Goal: Communication & Community: Answer question/provide support

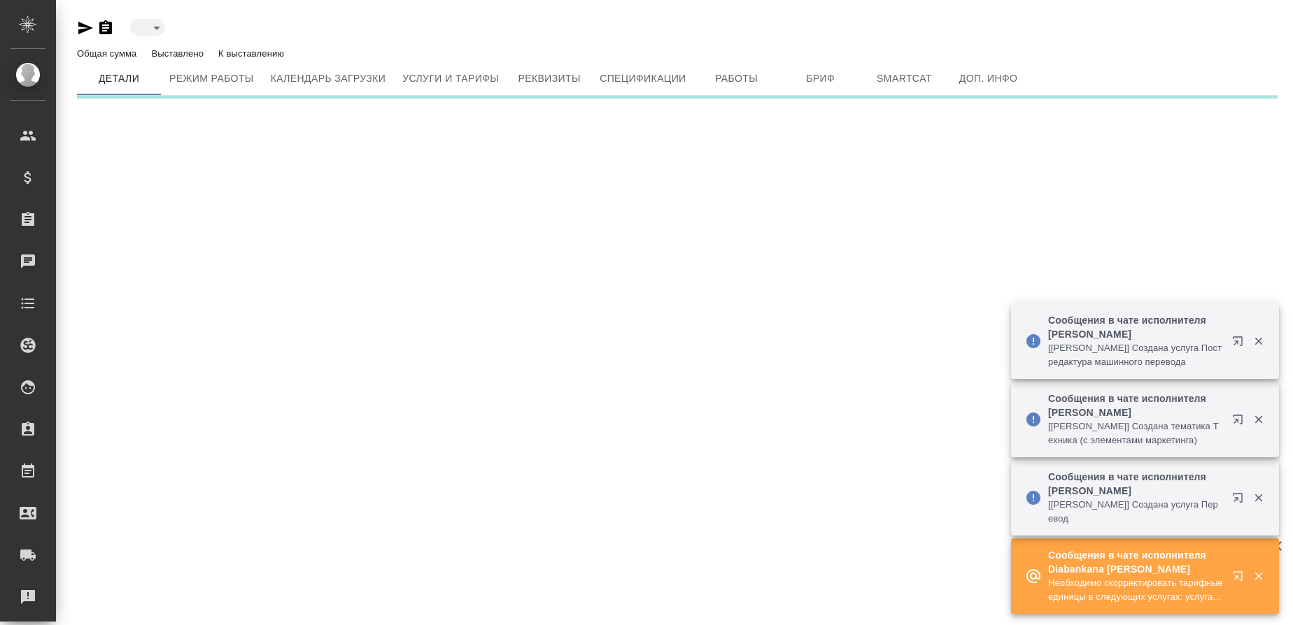
type input "active"
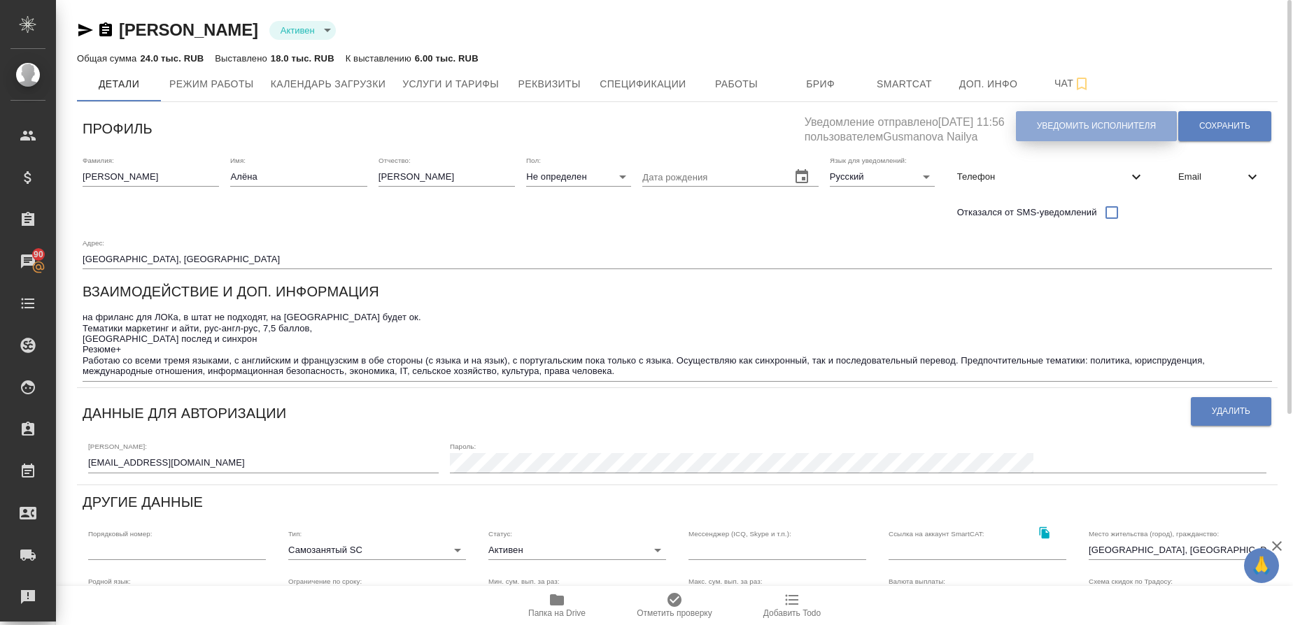
click at [1070, 127] on span "Уведомить исполнителя" at bounding box center [1096, 126] width 119 height 12
type textarea "Добрый день, Алёна! Ознакомиться с подробной информацией по выполненным работам…"
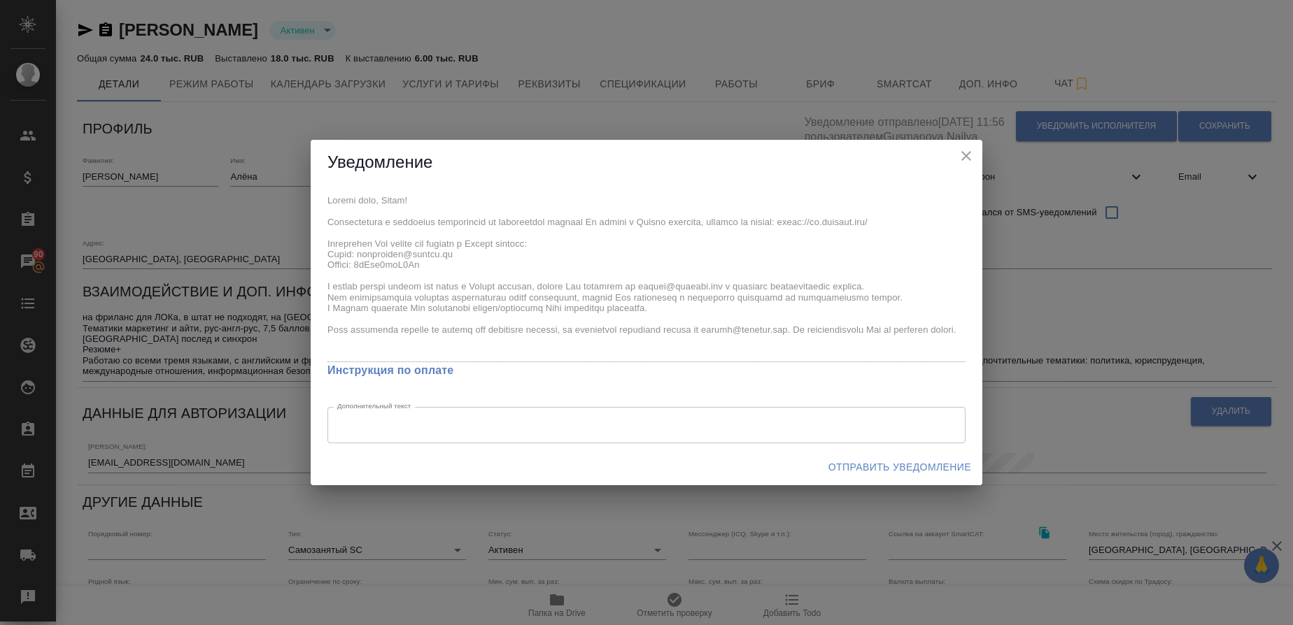
click at [882, 463] on span "Отправить уведомление" at bounding box center [899, 467] width 143 height 17
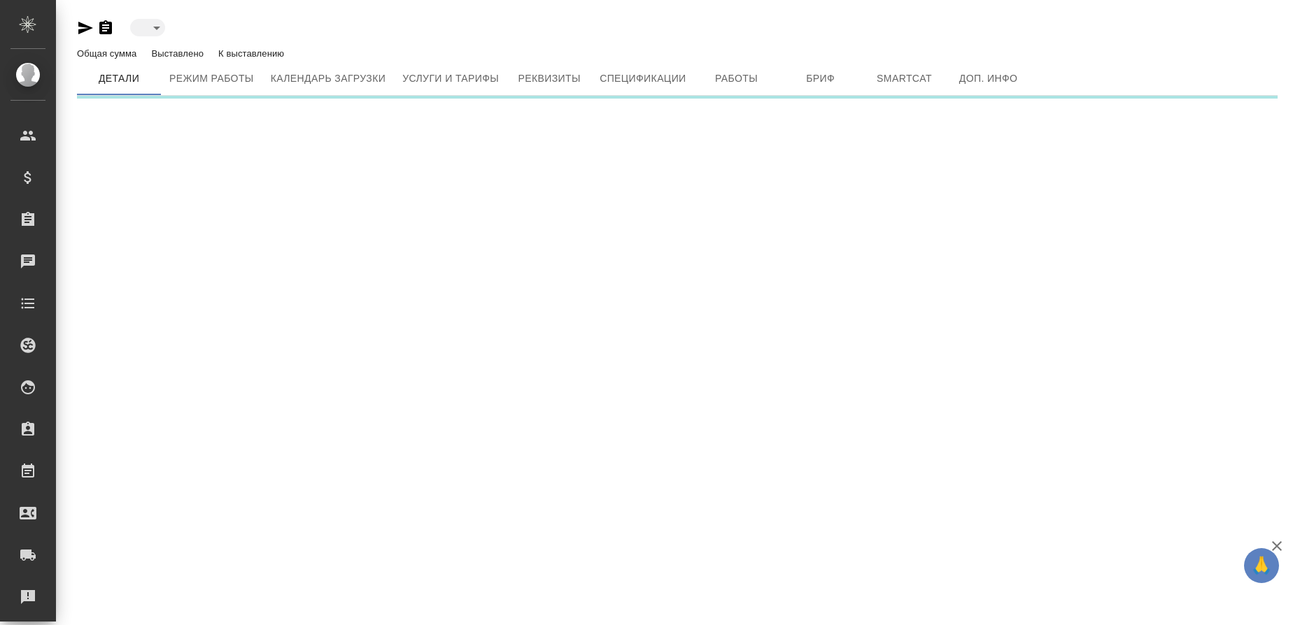
type input "active"
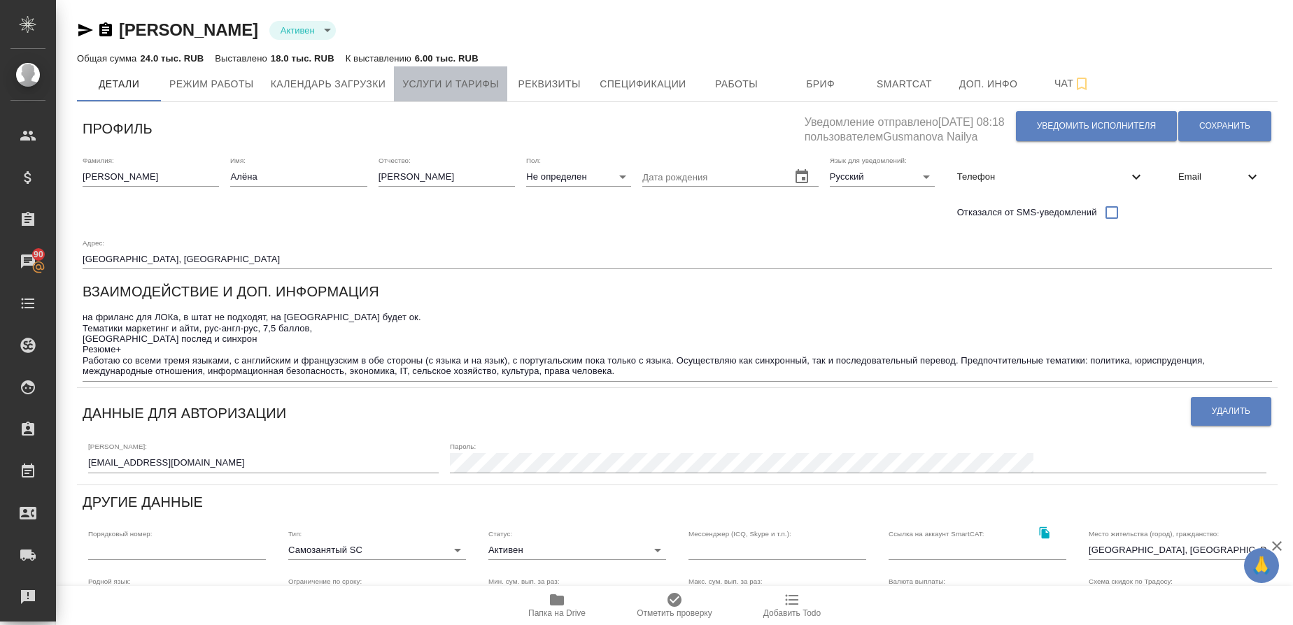
click at [467, 91] on span "Услуги и тарифы" at bounding box center [450, 84] width 97 height 17
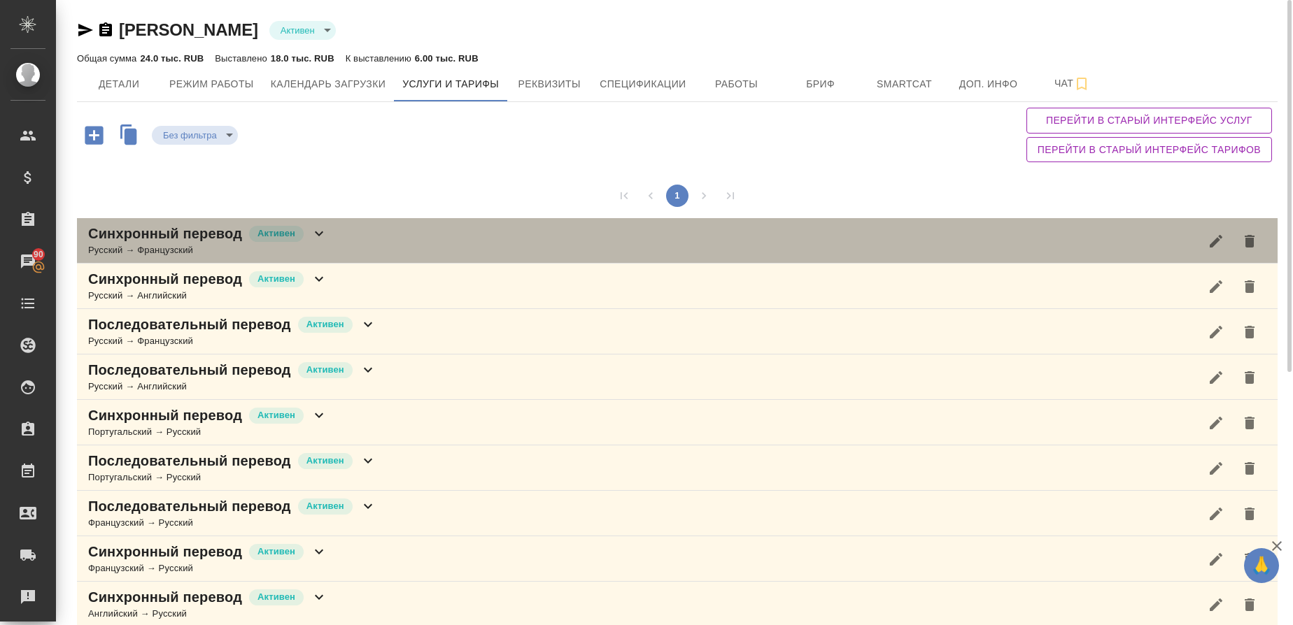
click at [175, 240] on p "Синхронный перевод" at bounding box center [165, 234] width 154 height 20
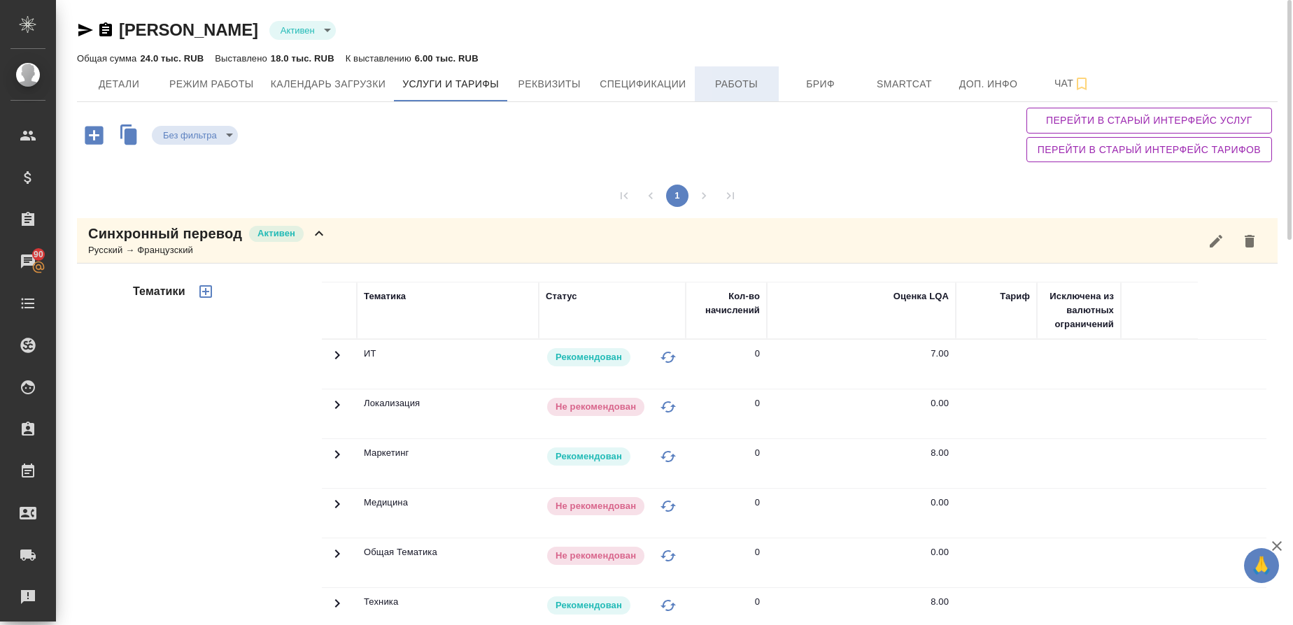
click at [756, 82] on span "Работы" at bounding box center [736, 84] width 67 height 17
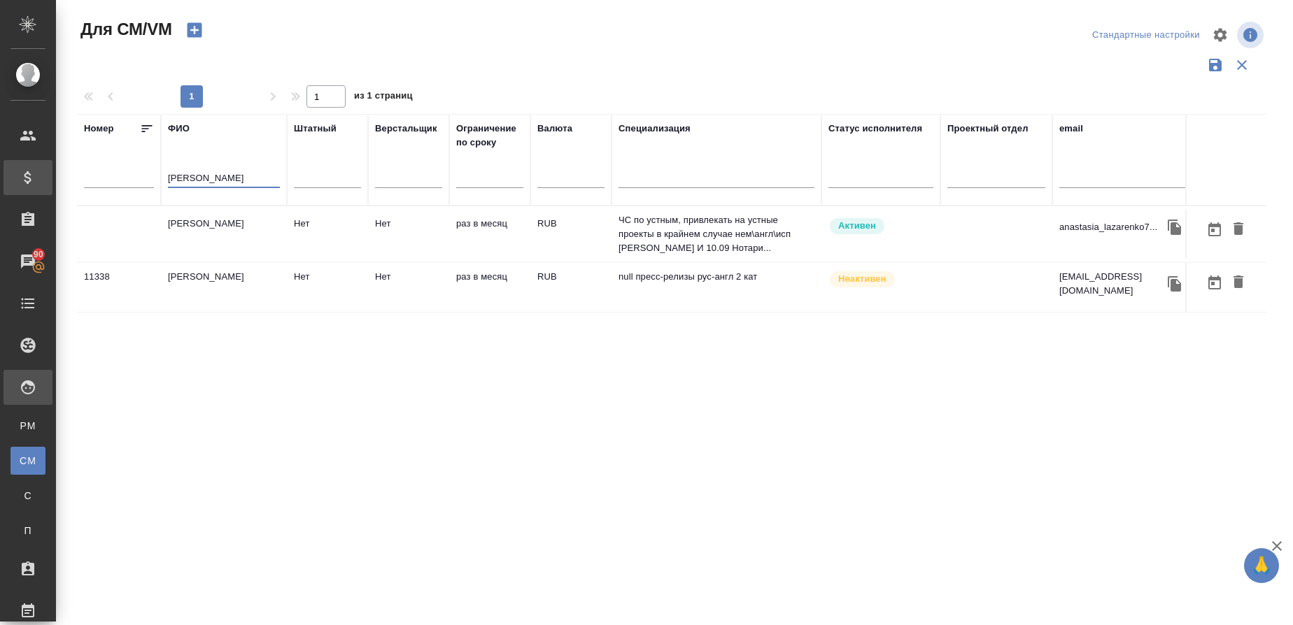
drag, startPoint x: 217, startPoint y: 172, endPoint x: 31, endPoint y: 185, distance: 186.6
click at [31, 185] on div ".cls-1 fill:#fff; AWATERA Gusmanova Nailya Клиенты Спецификации Заказы 90 Чаты …" at bounding box center [646, 312] width 1293 height 625
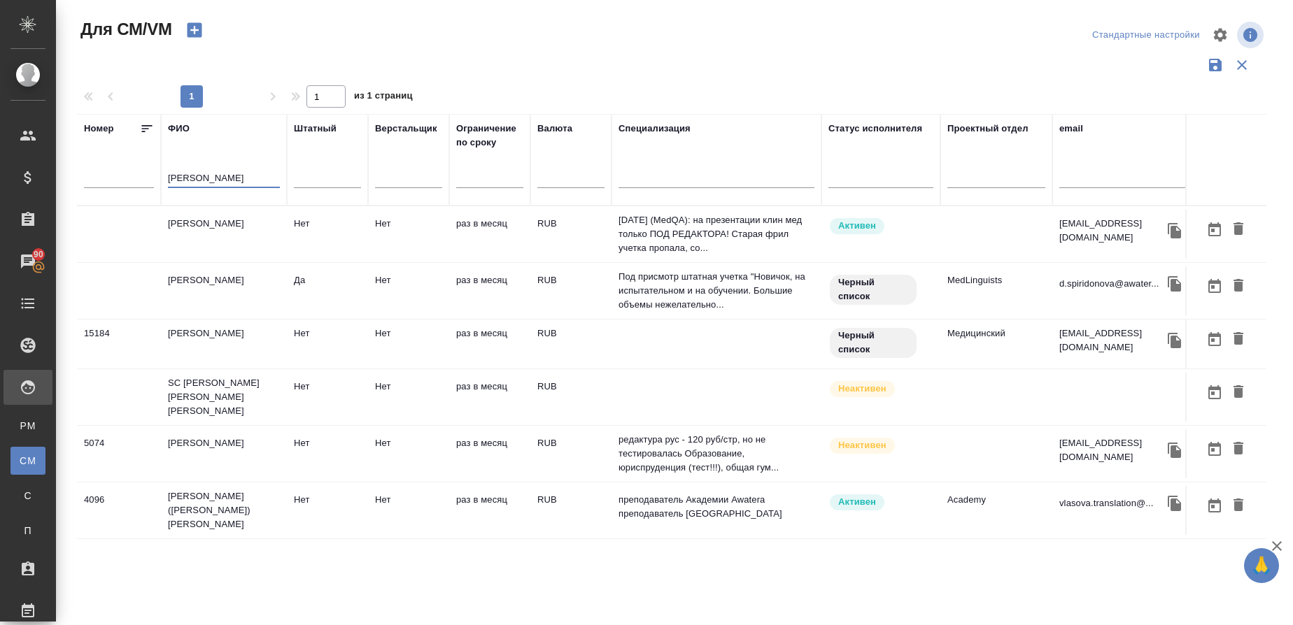
type input "[PERSON_NAME]"
click at [227, 232] on td "[PERSON_NAME]" at bounding box center [224, 234] width 126 height 49
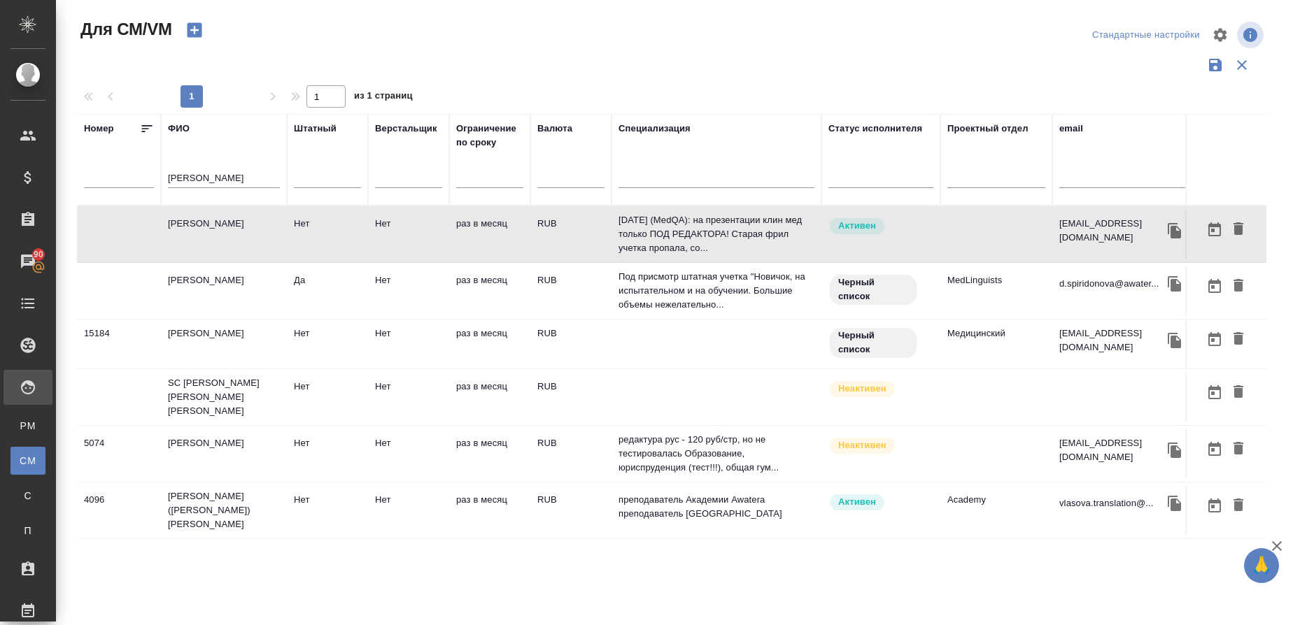
click at [227, 232] on td "[PERSON_NAME]" at bounding box center [224, 234] width 126 height 49
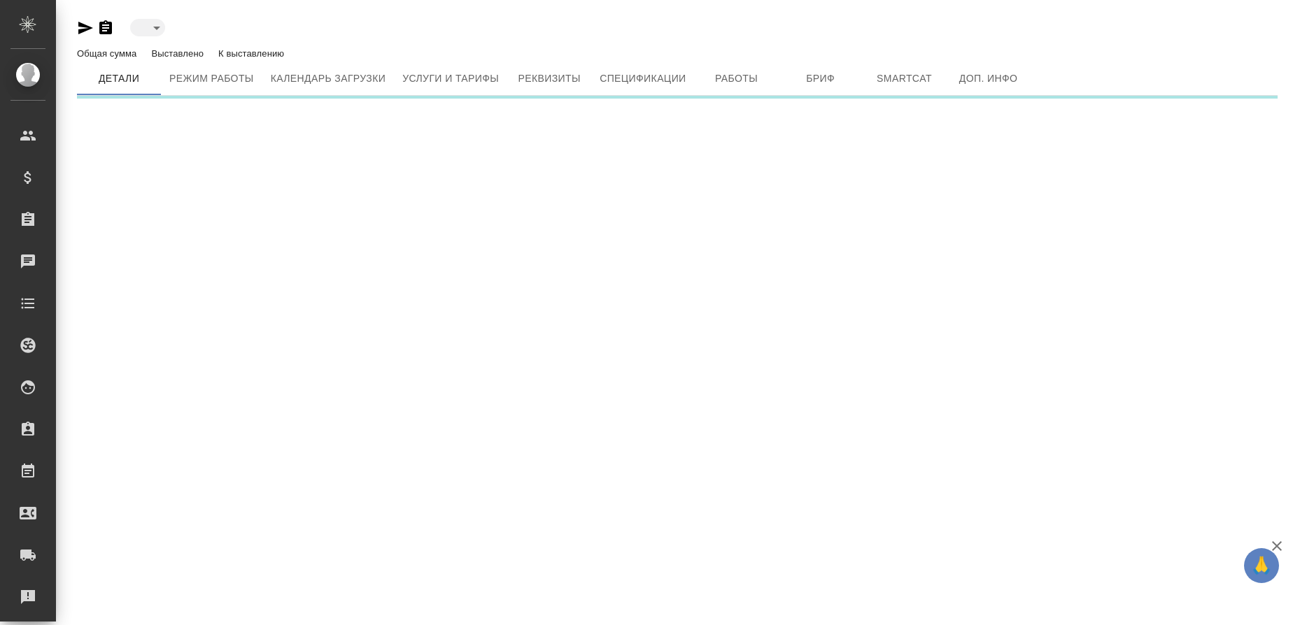
type input "active"
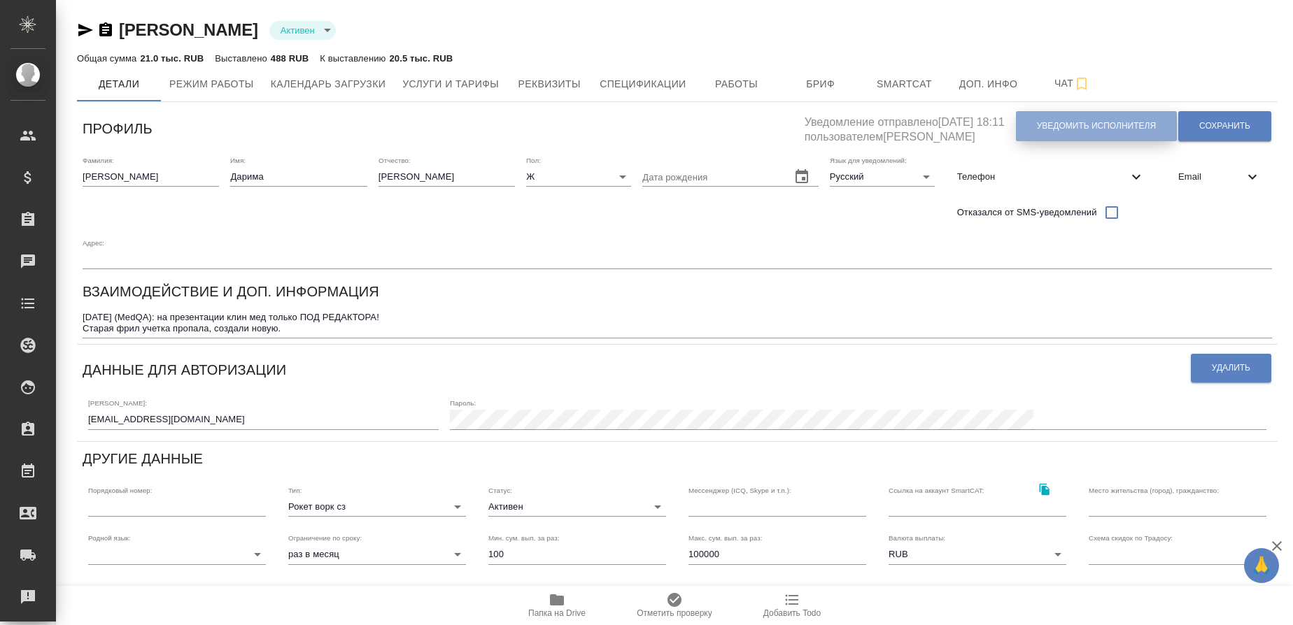
click at [1049, 120] on span "Уведомить исполнителя" at bounding box center [1096, 126] width 119 height 12
type textarea "Добрый день, Дарима! Ознакомиться с подробной информацией по выполненным работа…"
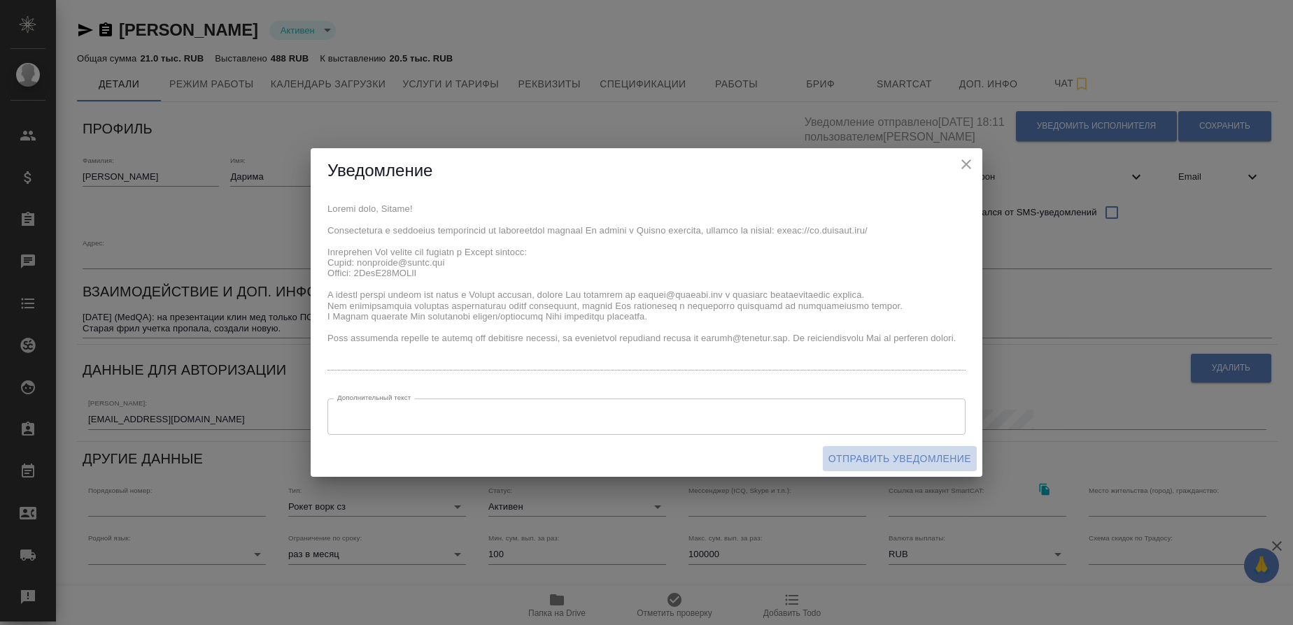
click at [910, 458] on span "Отправить уведомление" at bounding box center [899, 459] width 143 height 17
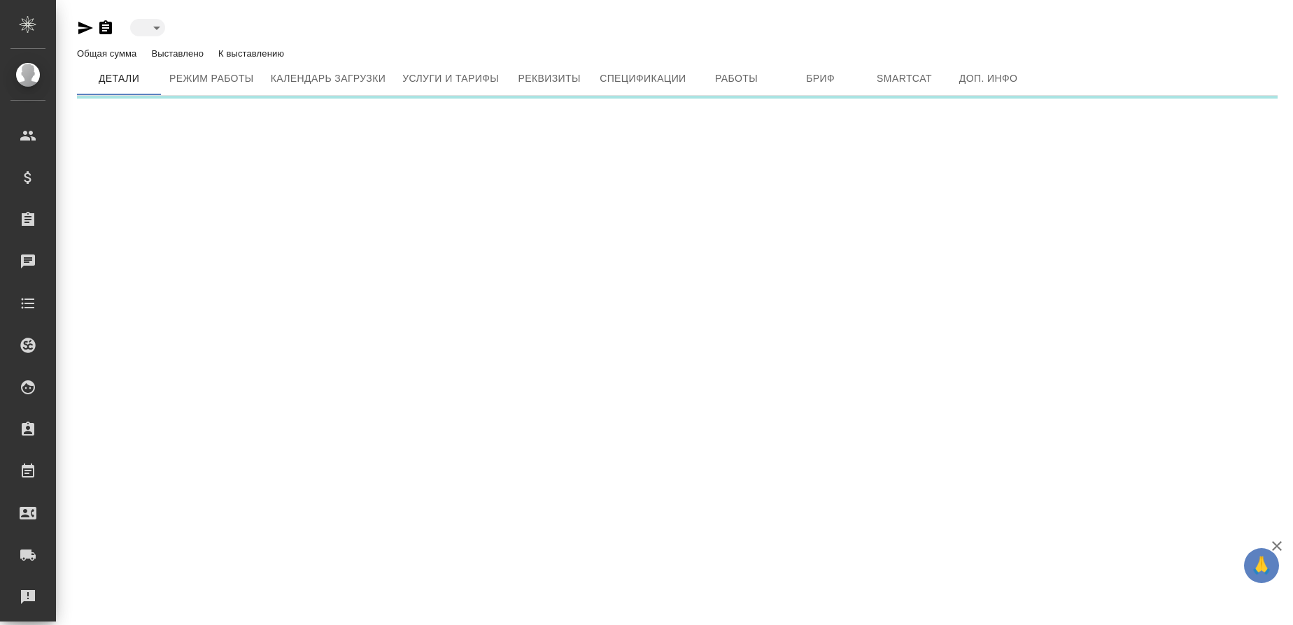
type input "active"
